Goal: Task Accomplishment & Management: Use online tool/utility

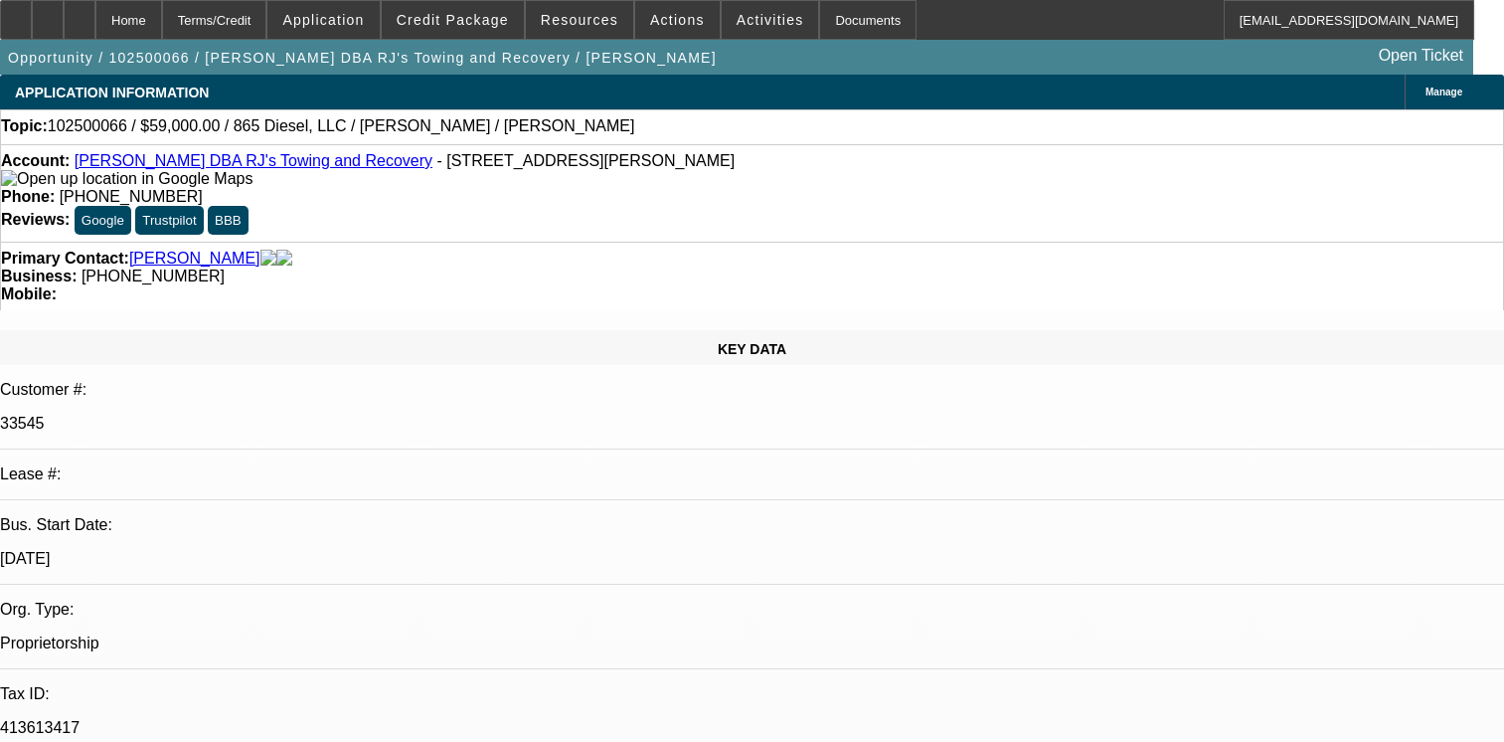
select select "0"
select select "2"
select select "0.1"
select select "4"
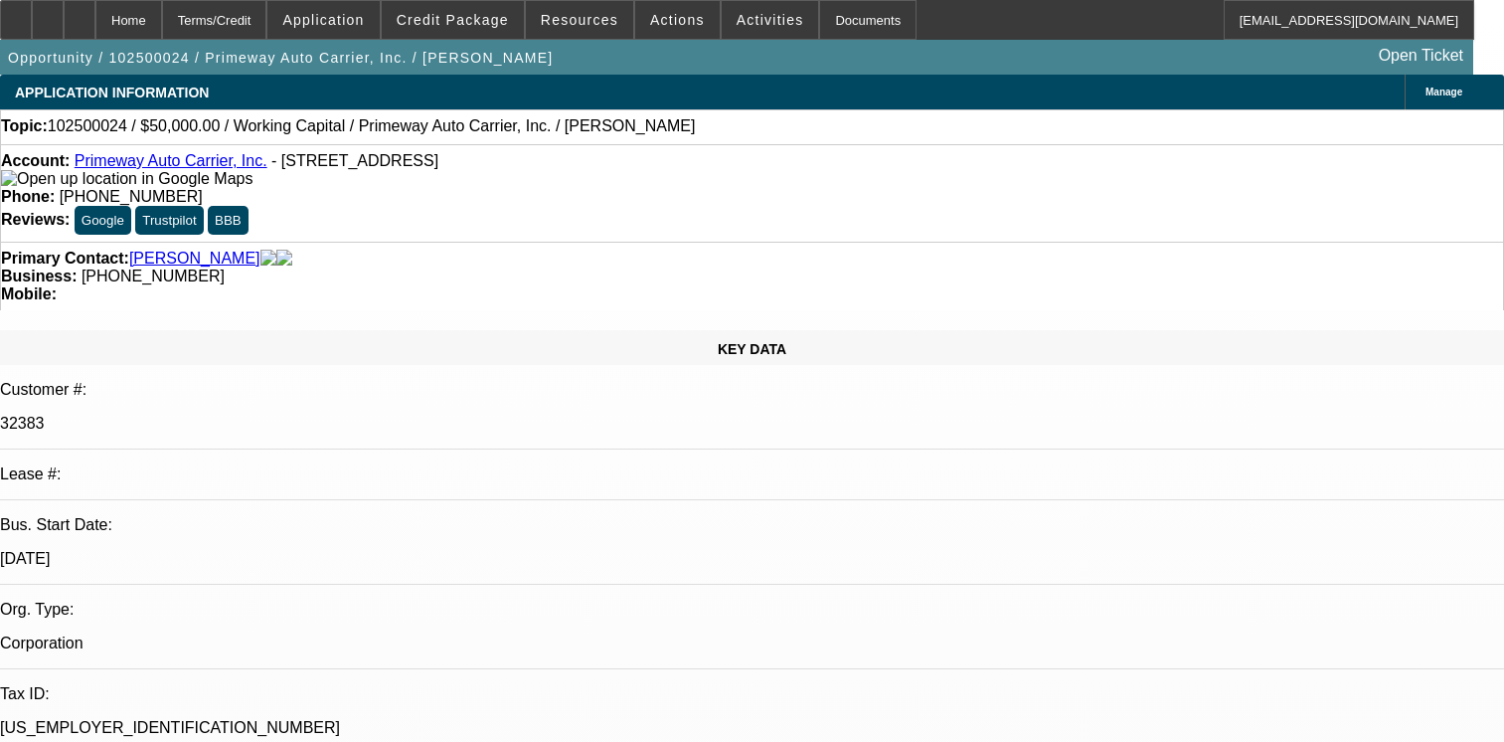
select select "0"
select select "2"
select select "0.1"
select select "4"
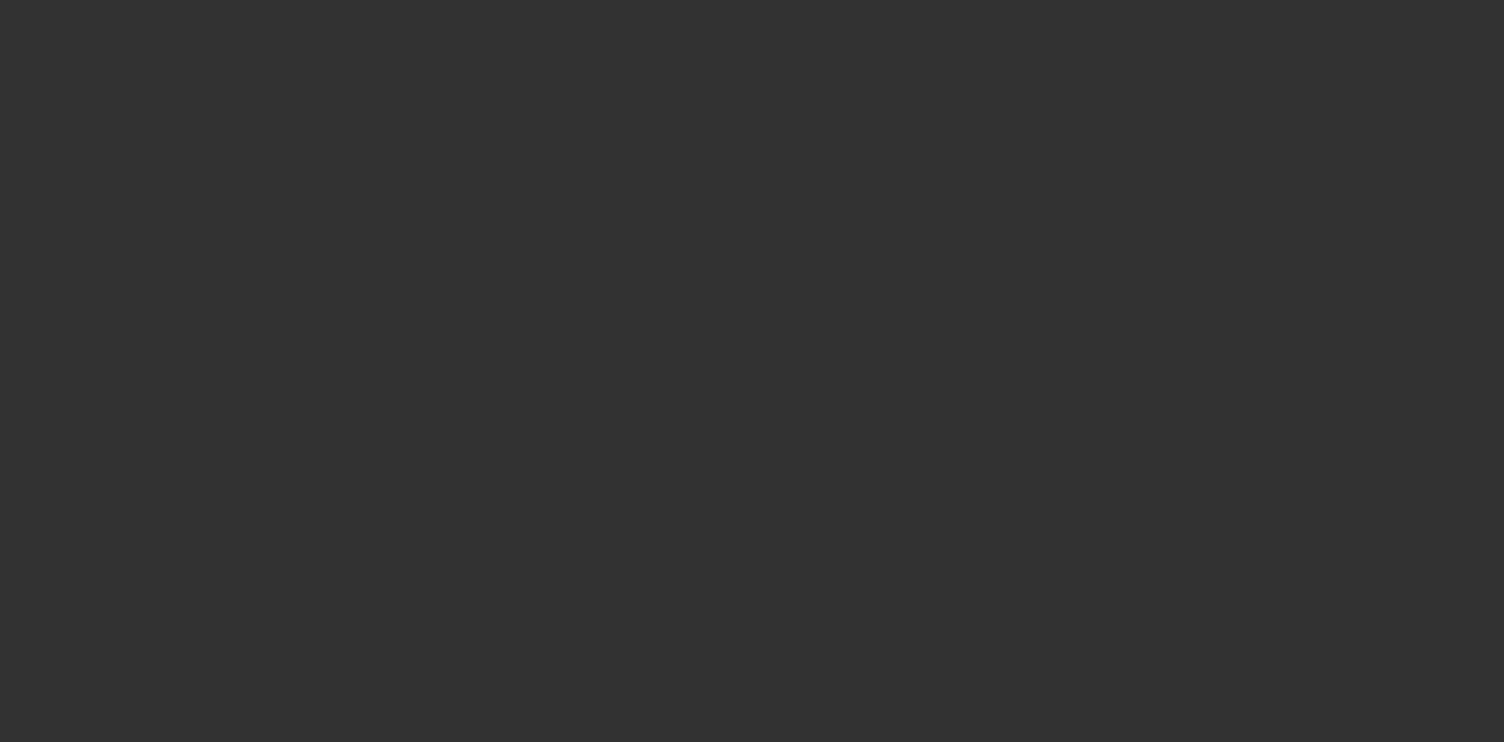
select select "0"
select select "2"
select select "0.1"
select select "4"
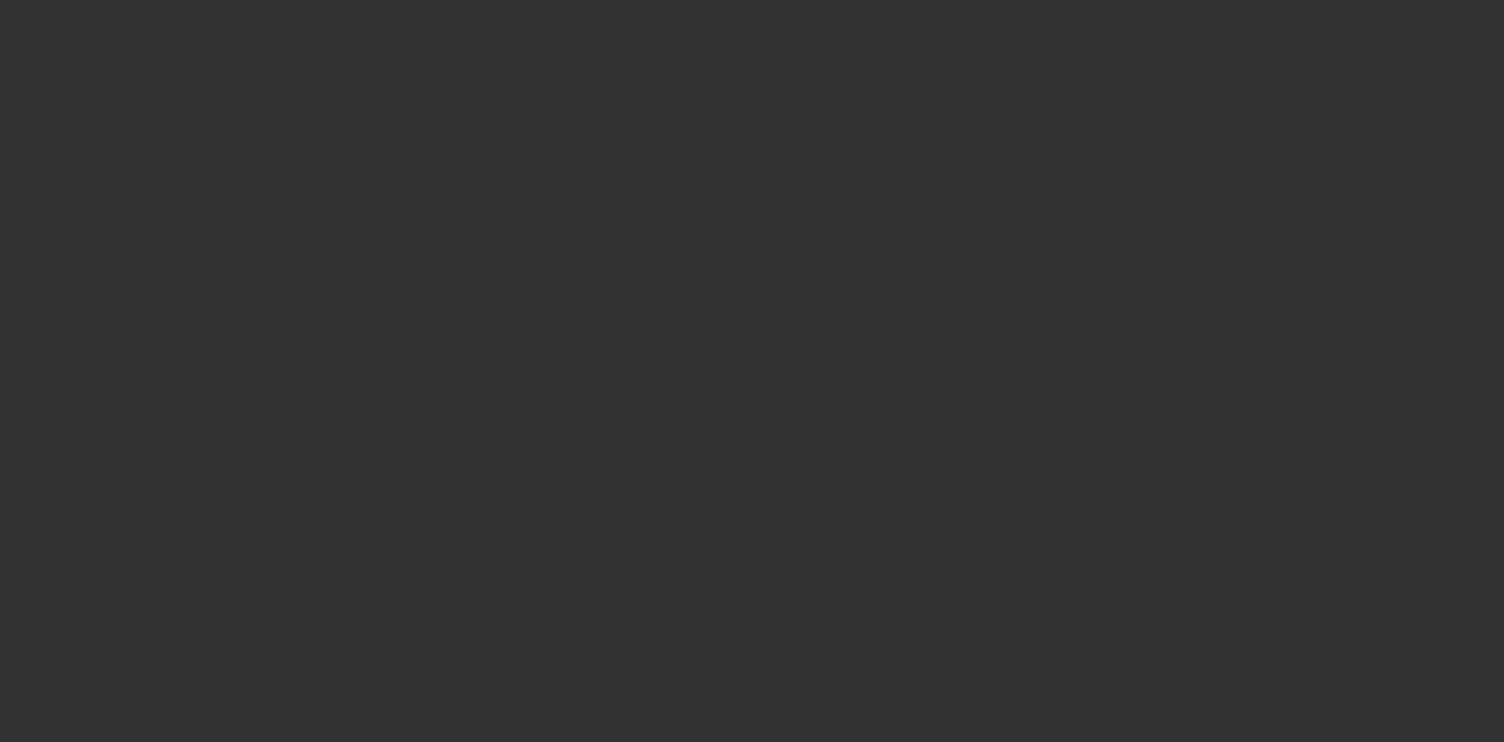
select select "0"
select select "2"
select select "0.1"
select select "4"
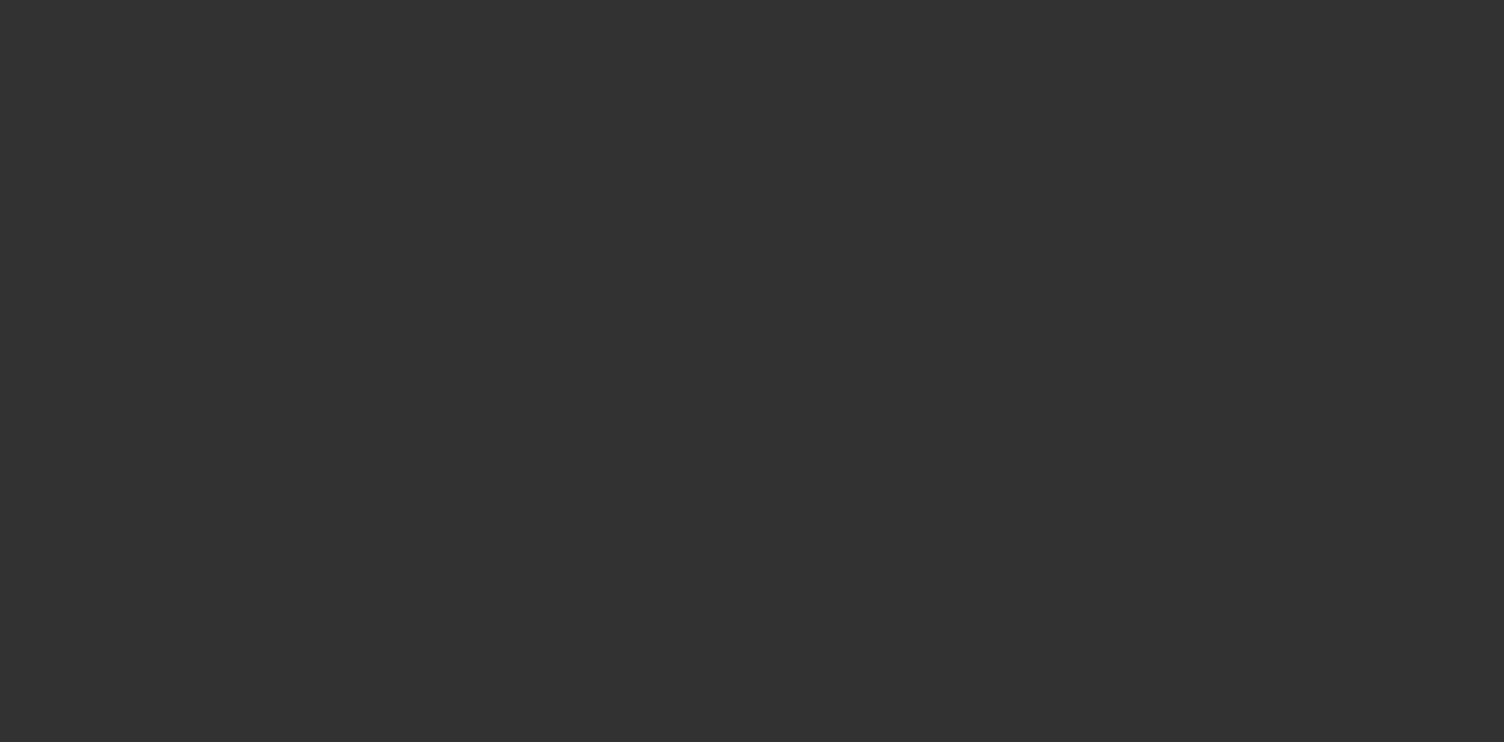
select select "0"
select select "2"
select select "0.1"
select select "4"
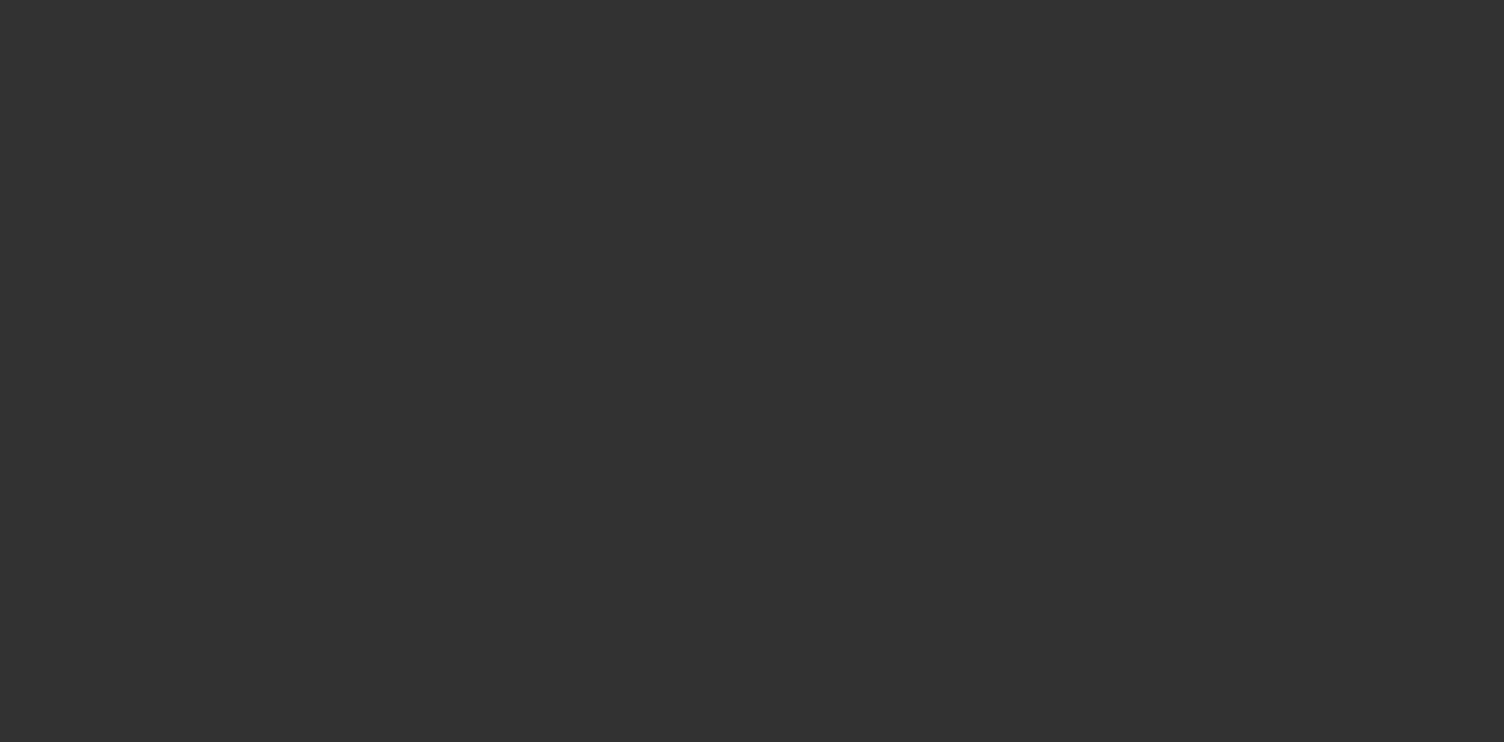
select select "0"
select select "2"
select select "0.1"
select select "4"
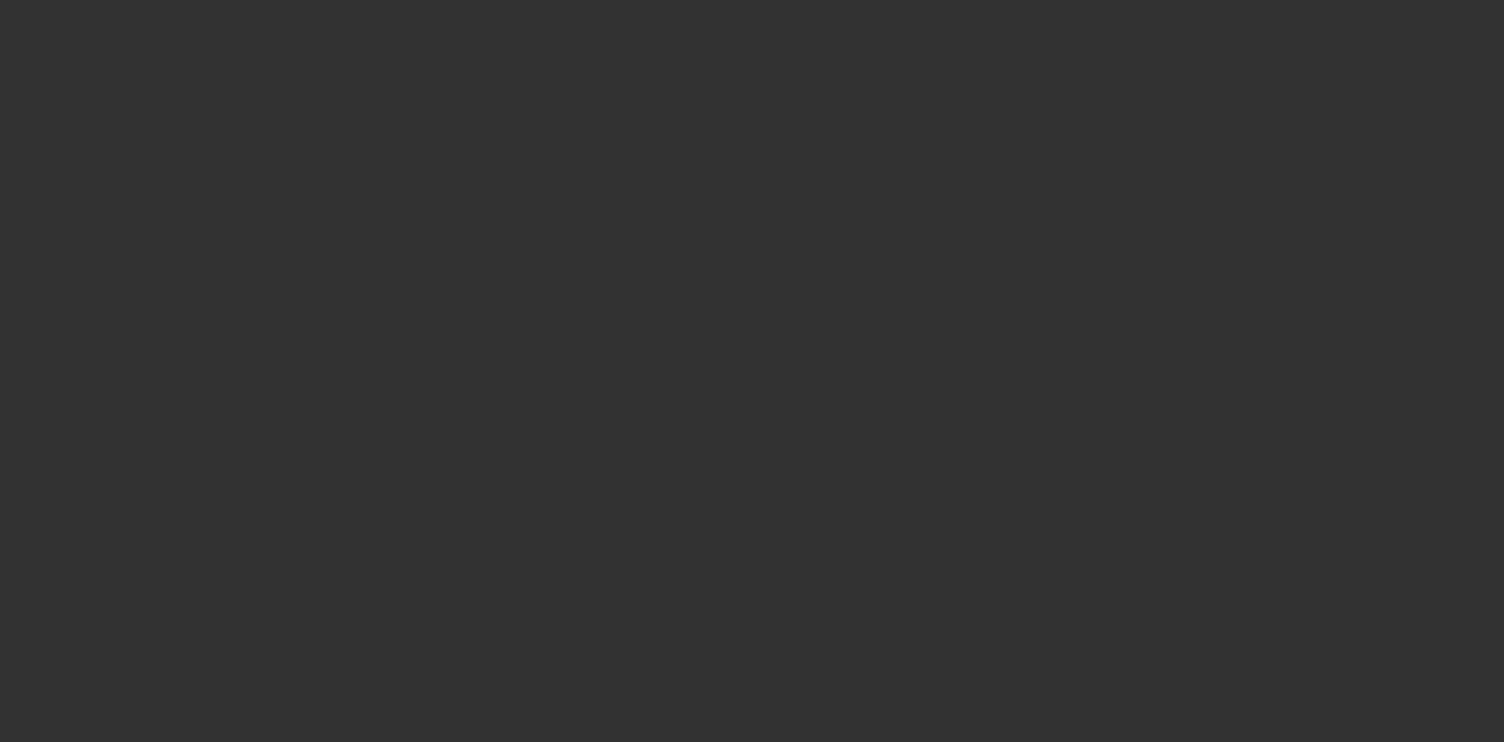
select select "0"
select select "2"
select select "0.1"
select select "4"
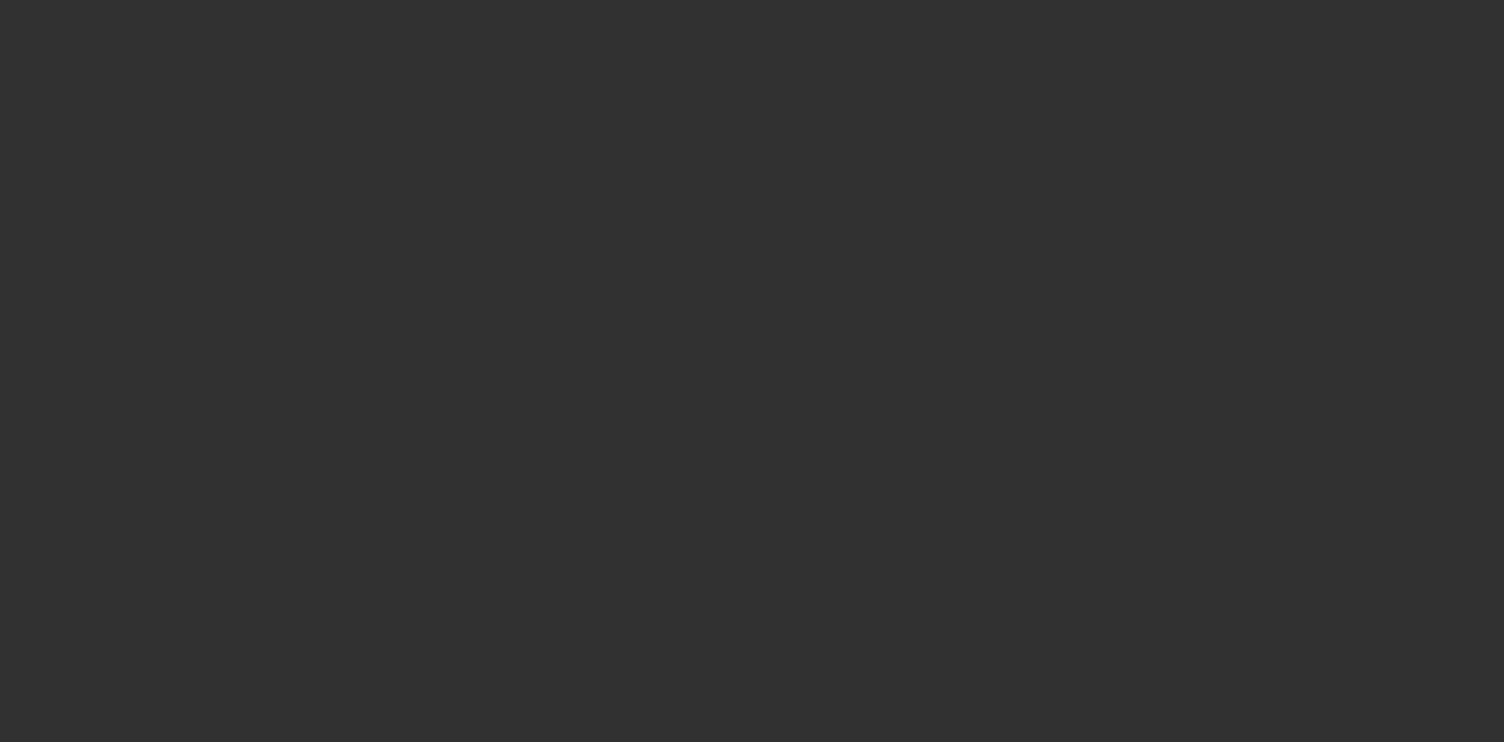
select select "0"
select select "2"
select select "0.1"
select select "4"
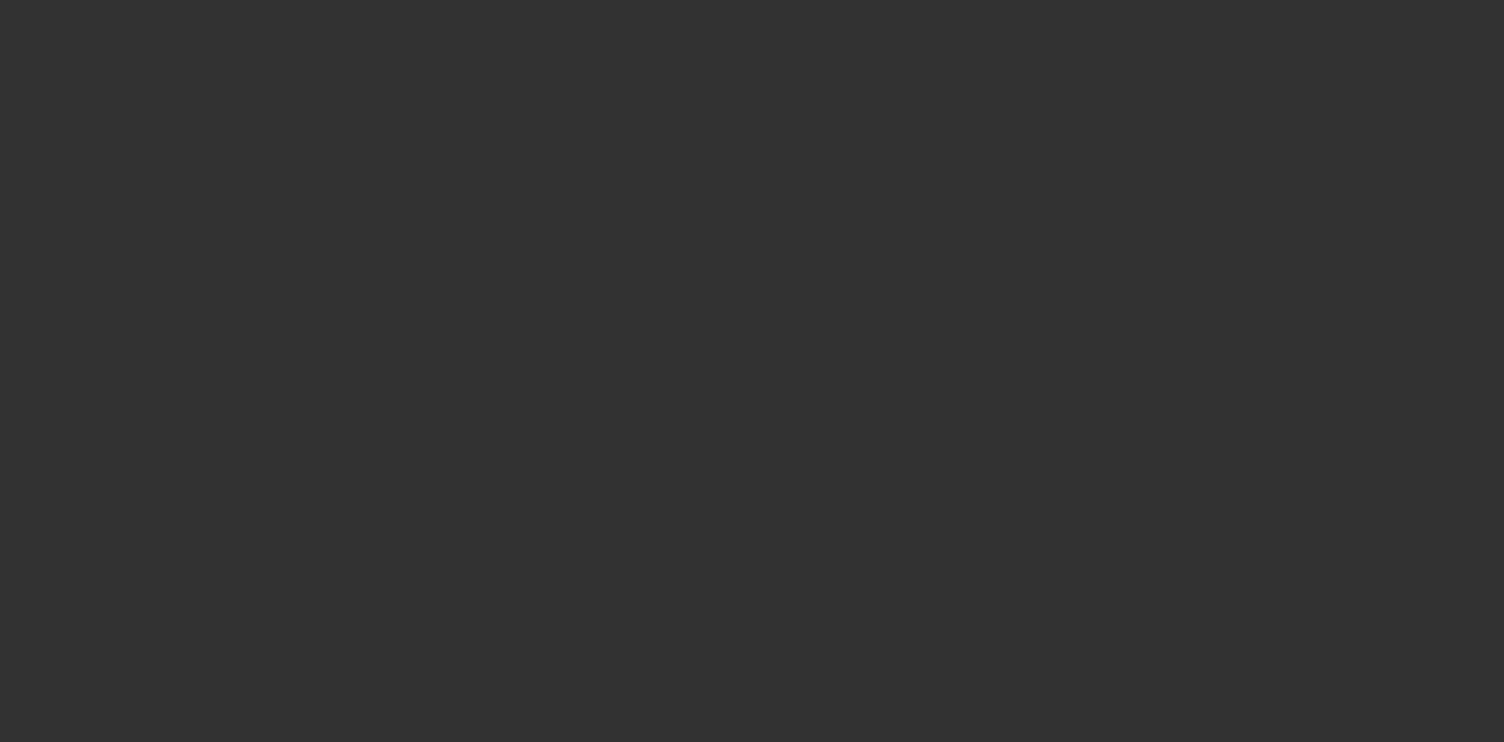
select select "0"
select select "2"
select select "0.1"
select select "4"
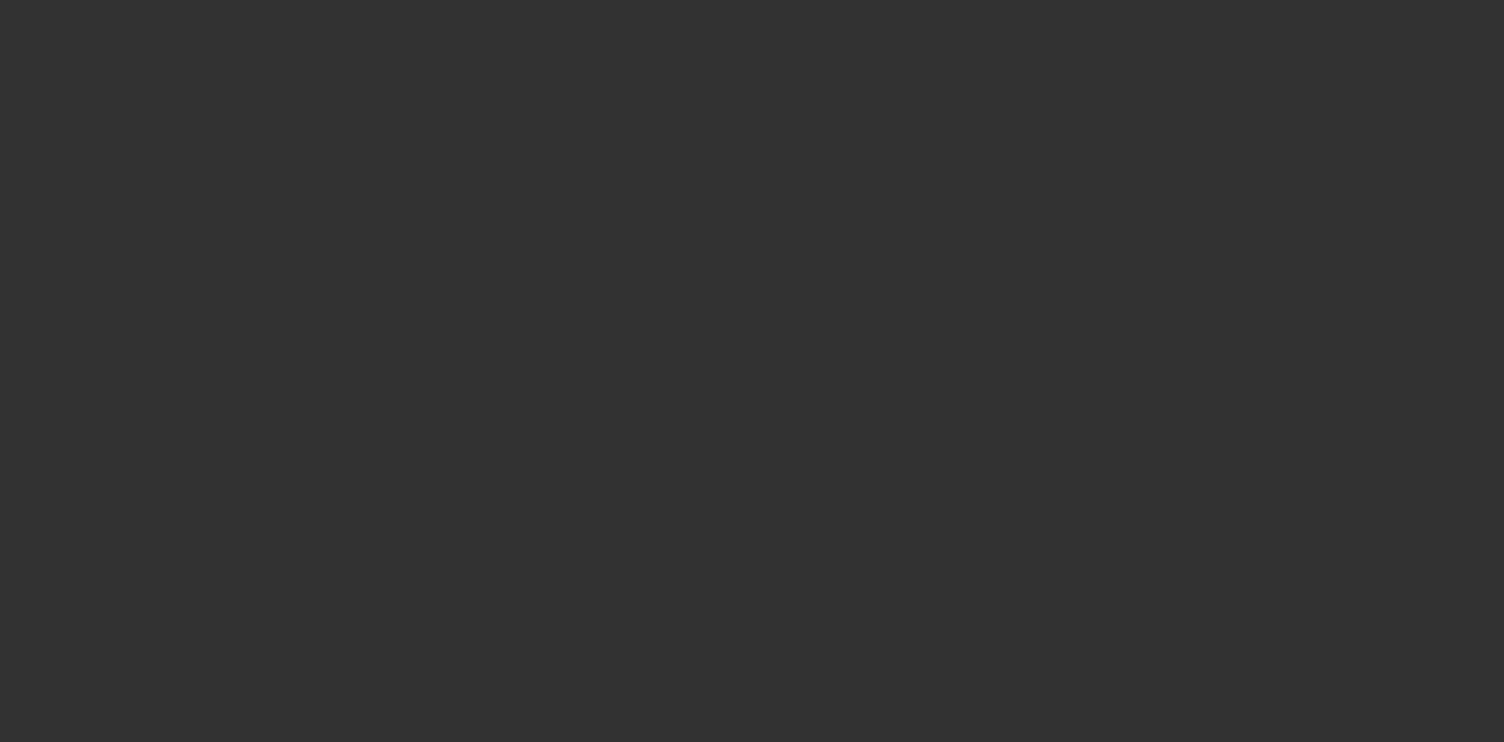
select select "0"
select select "2"
select select "0.1"
select select "4"
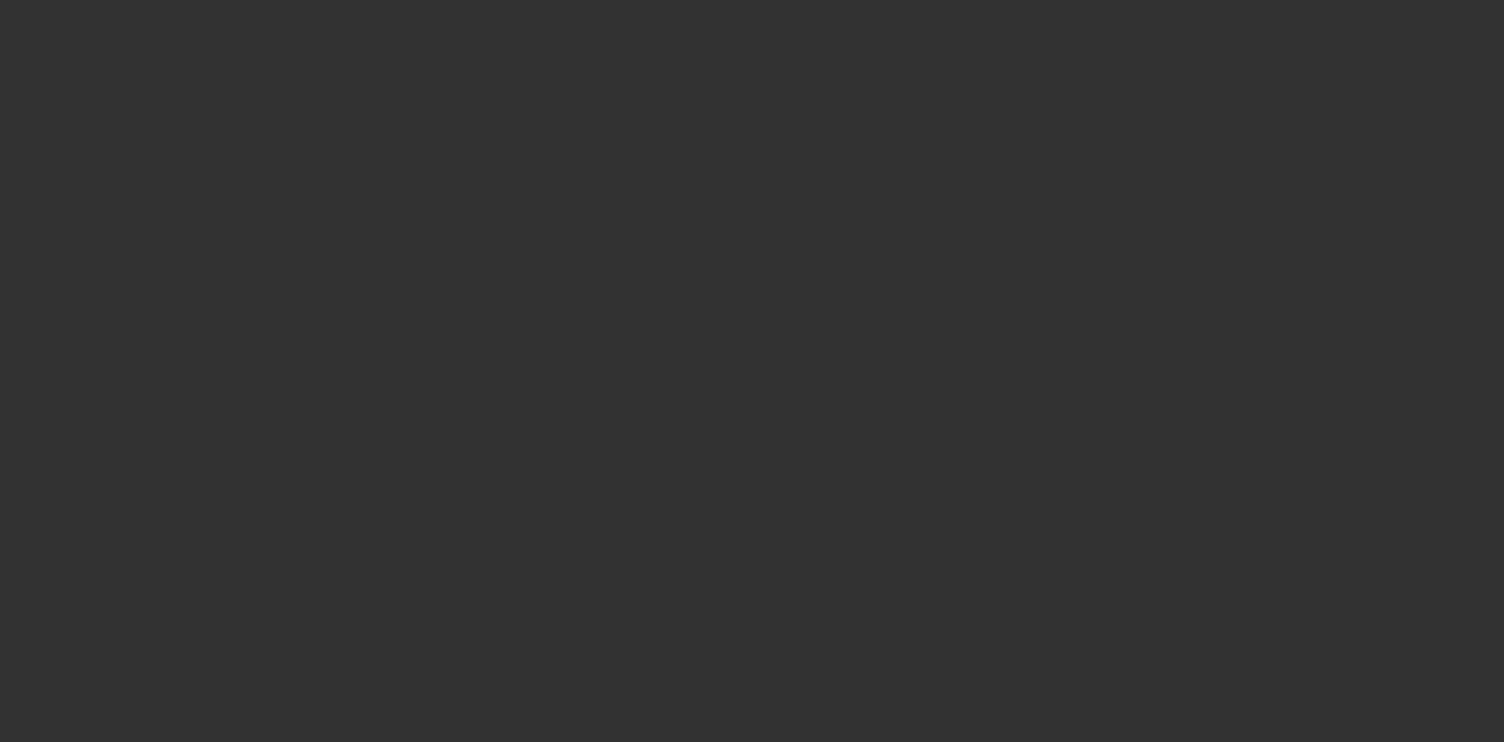
select select "0"
select select "2"
select select "0.2"
select select "17"
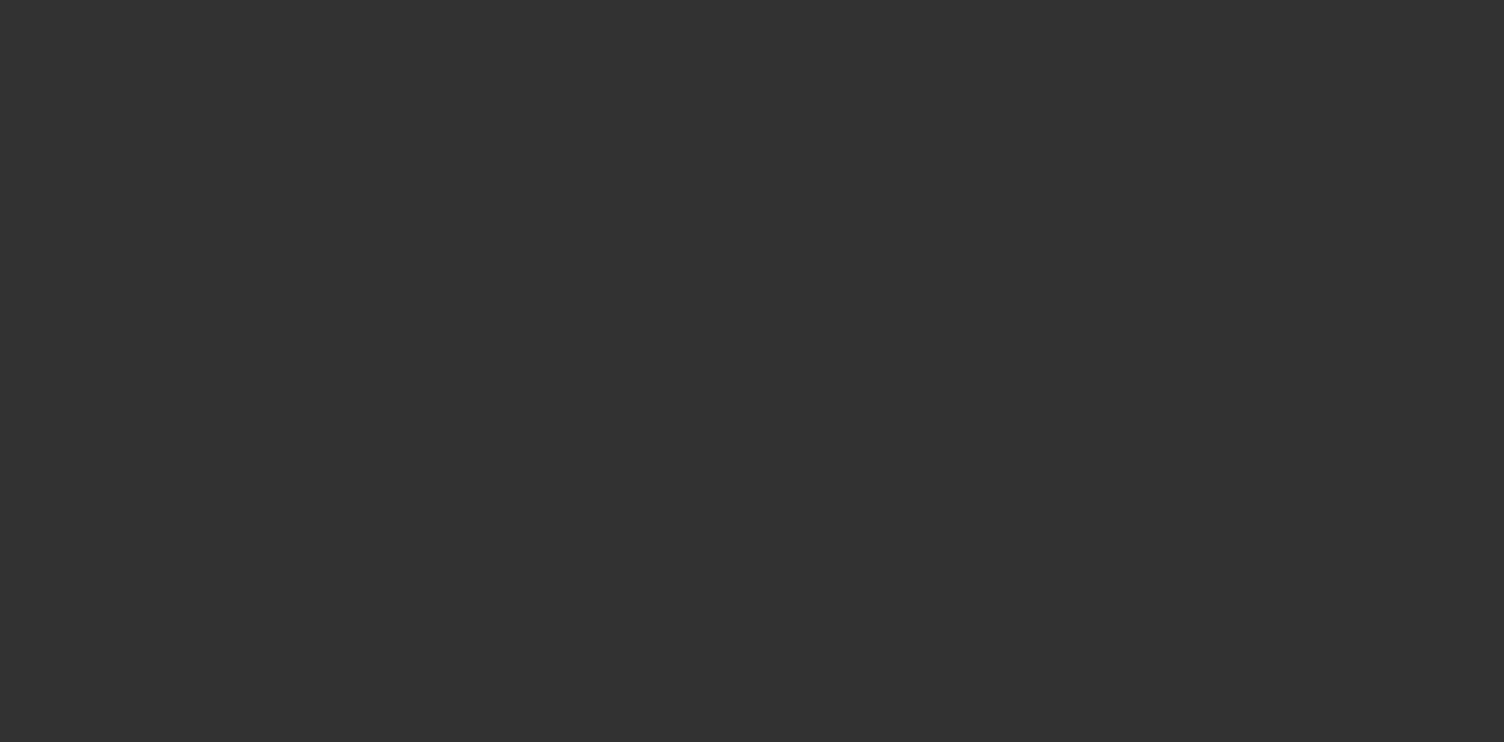
select select "0"
select select "2"
select select "0.1"
select select "4"
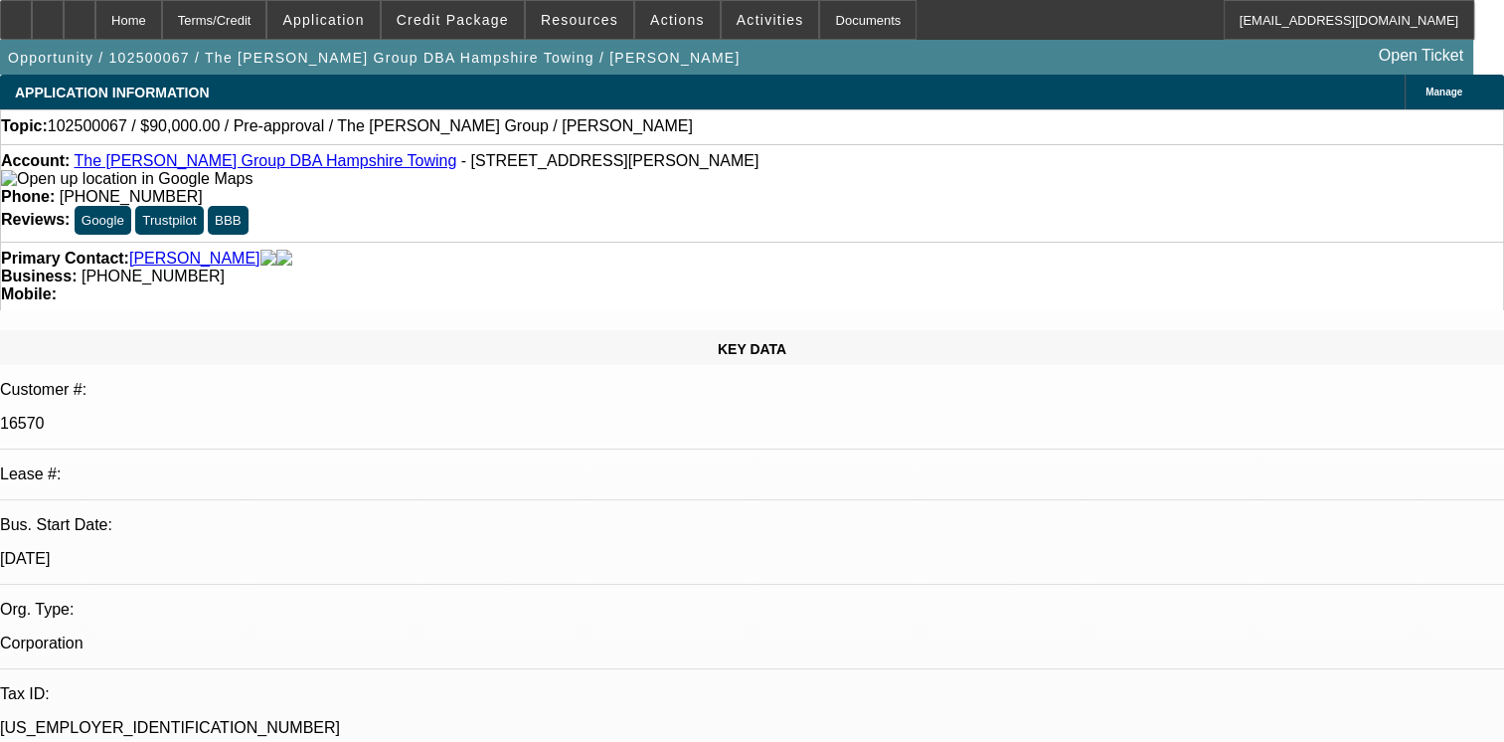
select select "0"
select select "2"
select select "0.1"
select select "4"
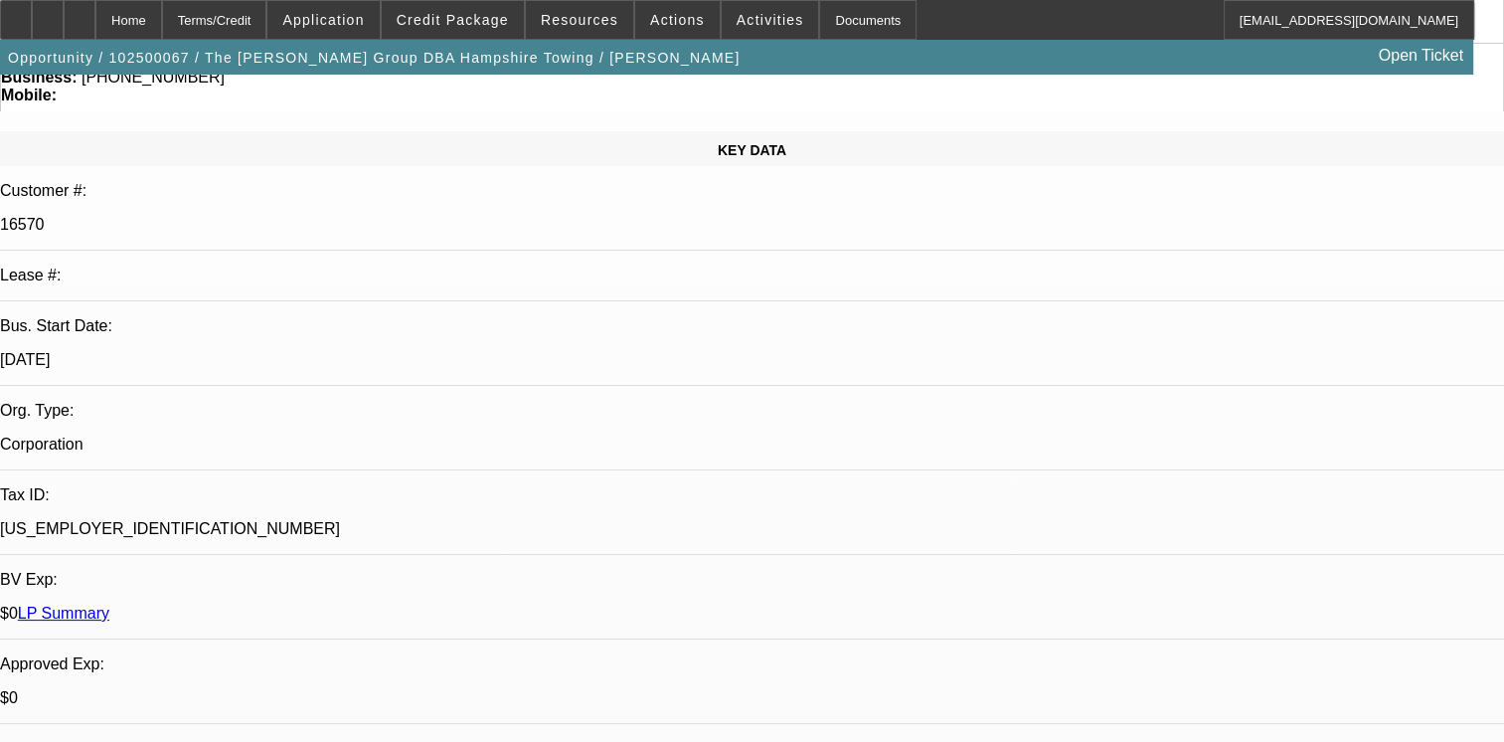
scroll to position [239, 0]
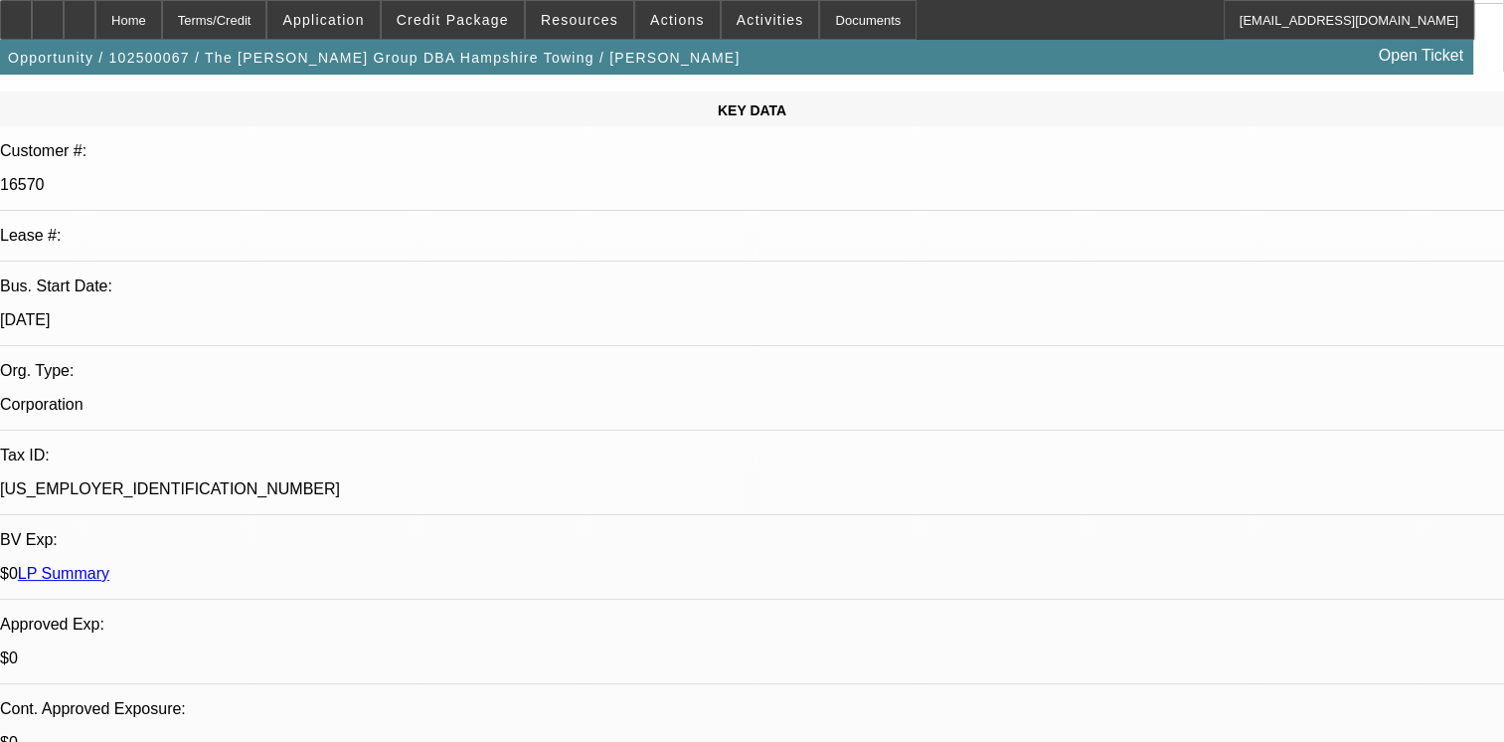
drag, startPoint x: 1048, startPoint y: 515, endPoint x: 1038, endPoint y: 512, distance: 10.4
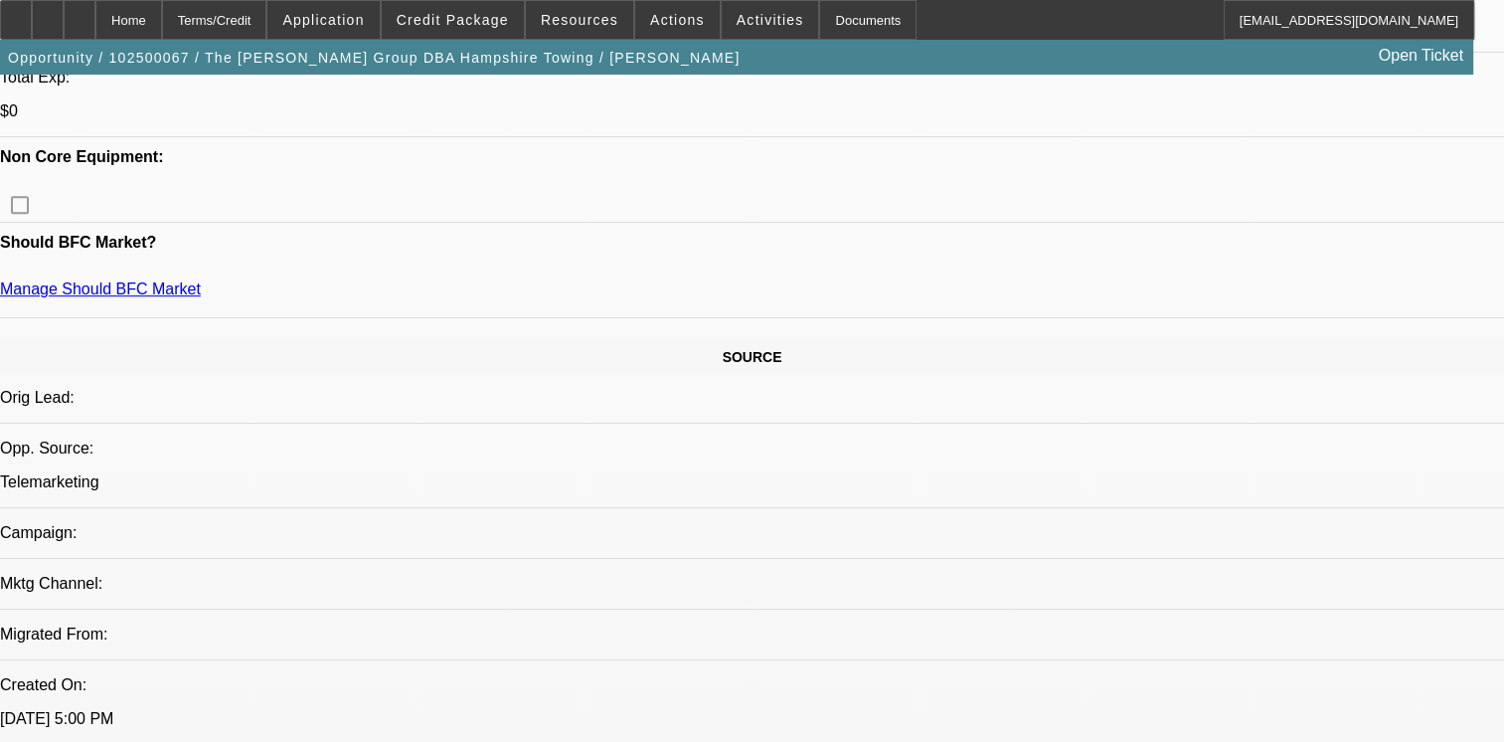
scroll to position [994, 0]
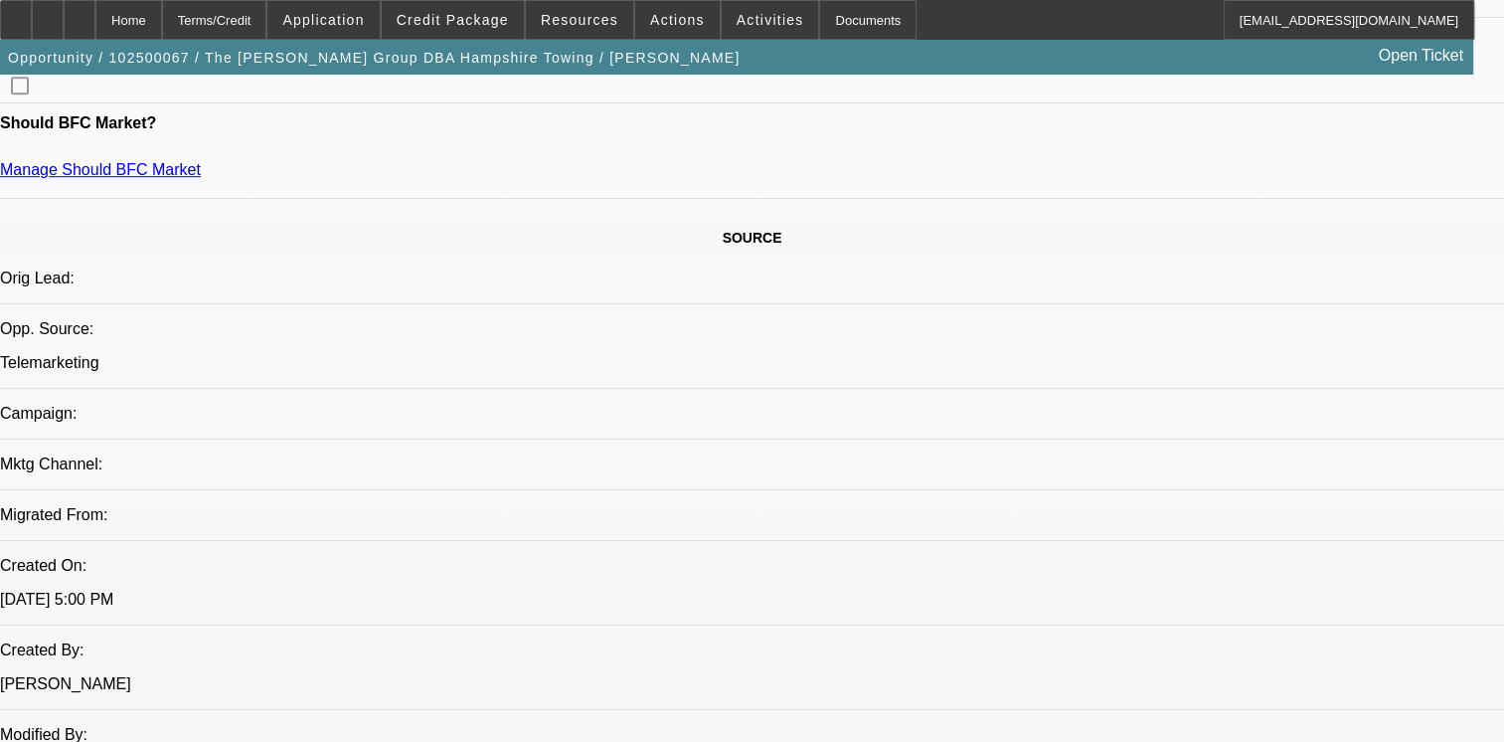
scroll to position [1114, 0]
